Goal: Navigation & Orientation: Understand site structure

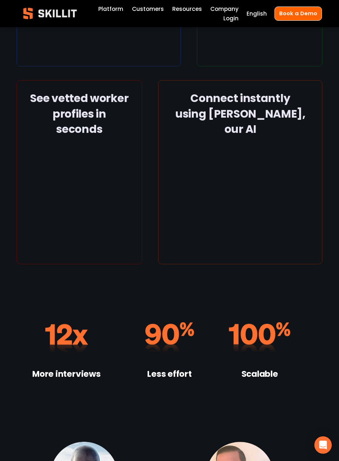
scroll to position [1039, 0]
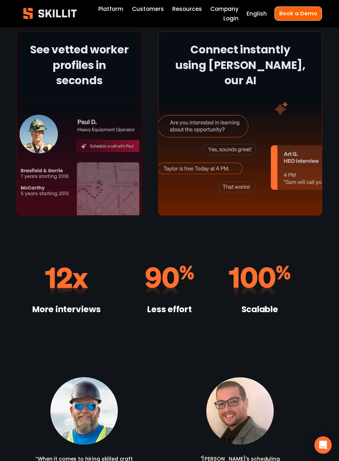
click at [108, 7] on link "Platform" at bounding box center [110, 8] width 25 height 9
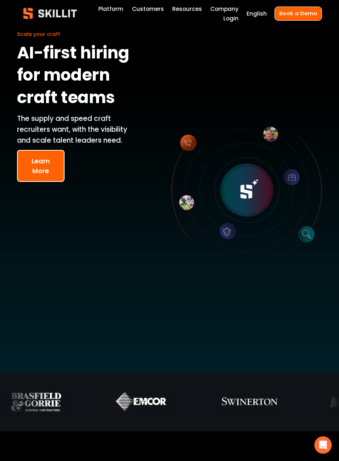
scroll to position [73, 0]
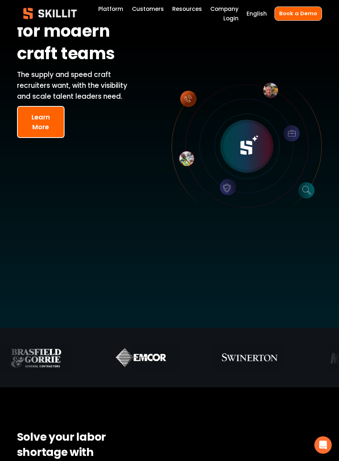
click at [119, 232] on div "Scale your craft AI-first hiring for modern craft teams The supply and speed cr…" at bounding box center [169, 141] width 339 height 373
click at [243, 94] on div at bounding box center [247, 146] width 151 height 151
